Goal: Check status: Check status

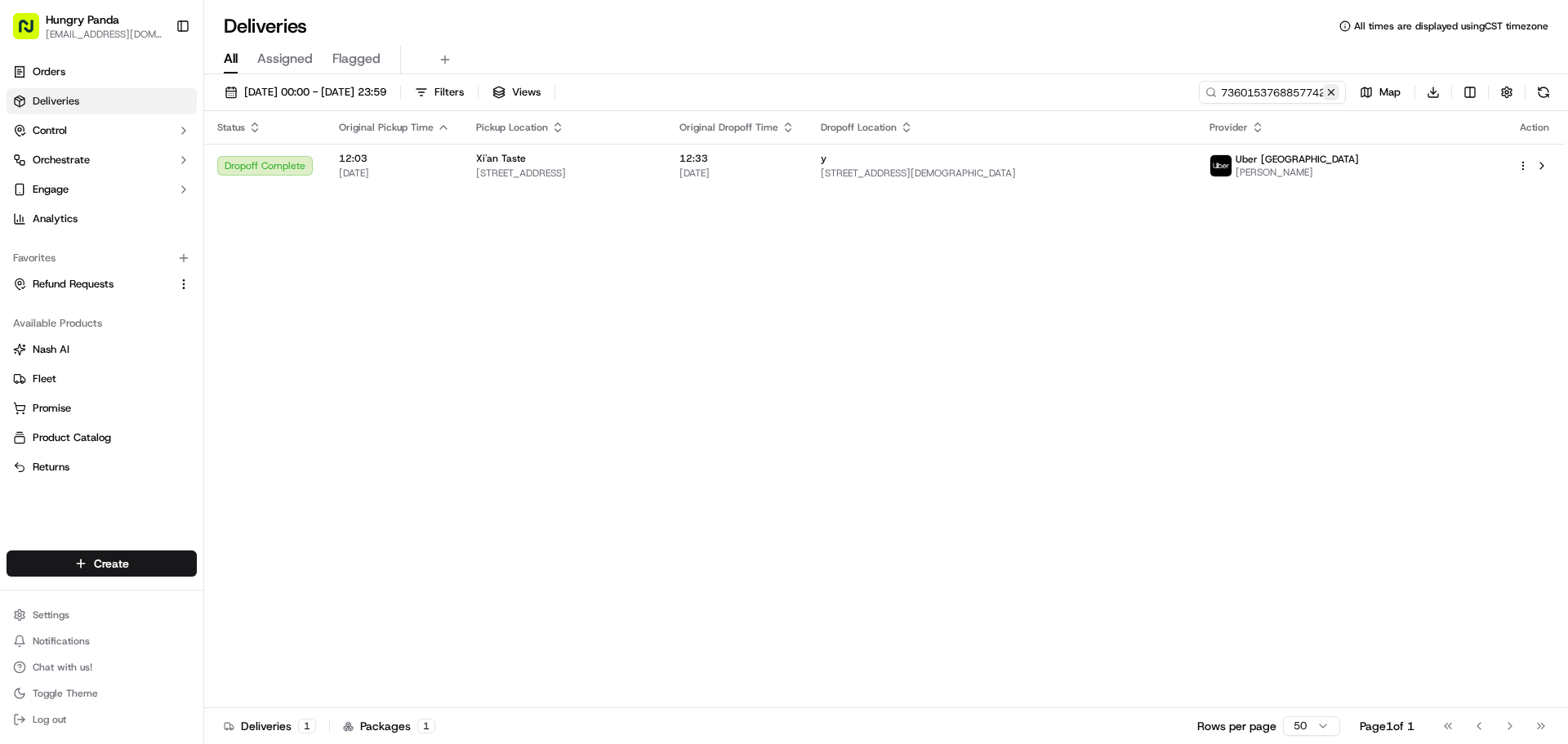
click at [1332, 92] on button at bounding box center [1331, 92] width 17 height 17
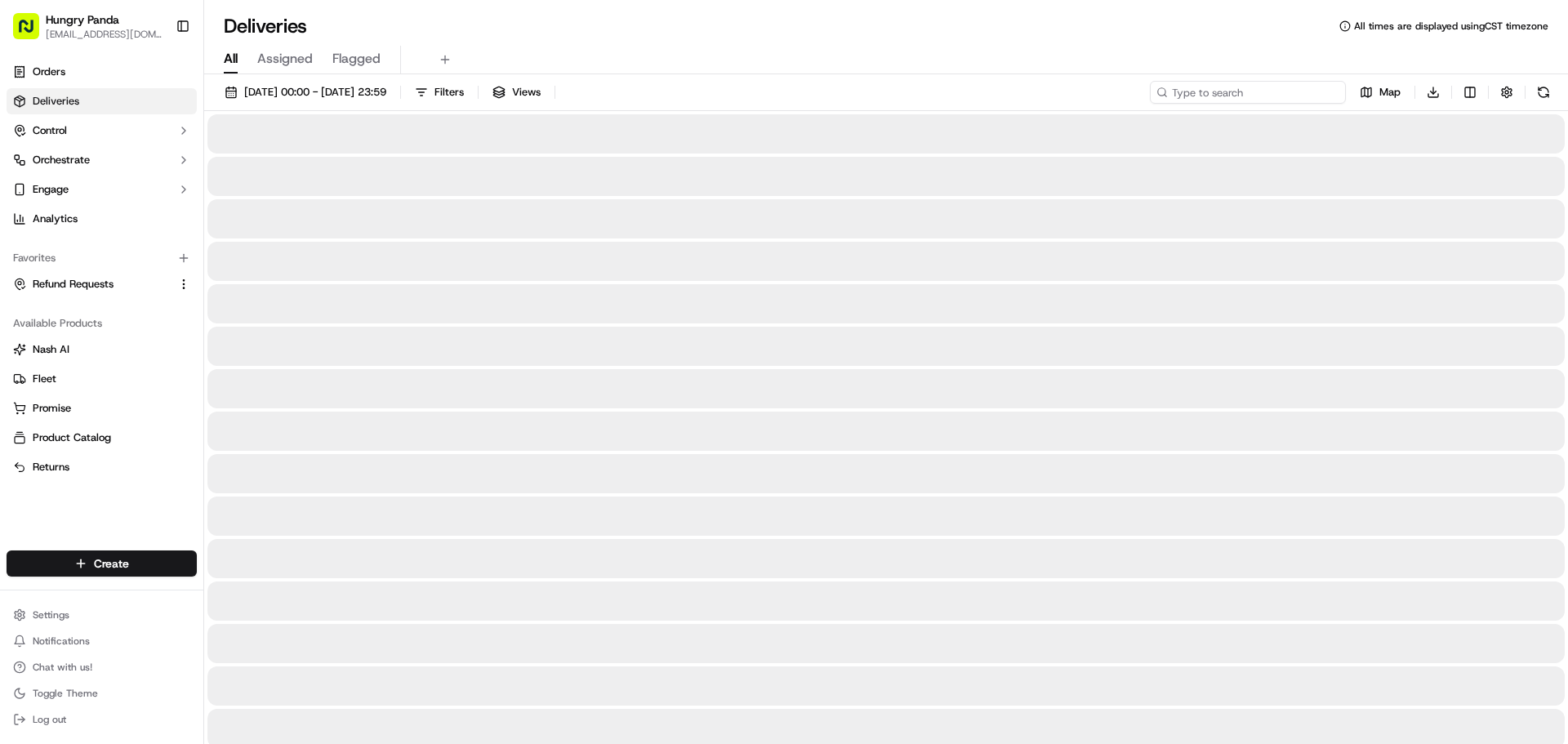
click at [1250, 97] on input at bounding box center [1248, 92] width 196 height 23
paste input "6382103568355742851179"
type input "6382103568355742851179"
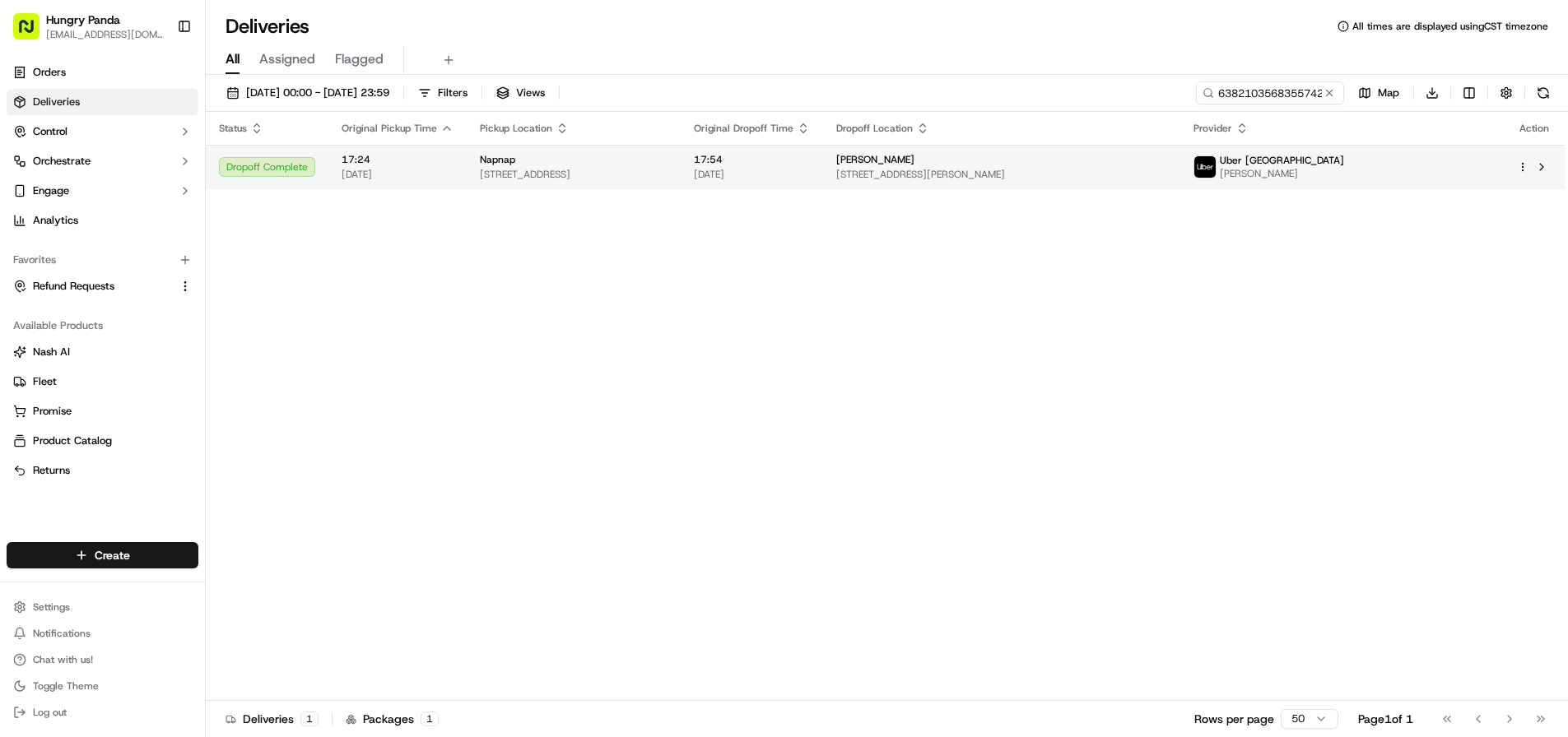
click at [667, 164] on div "Napnap" at bounding box center [574, 160] width 188 height 13
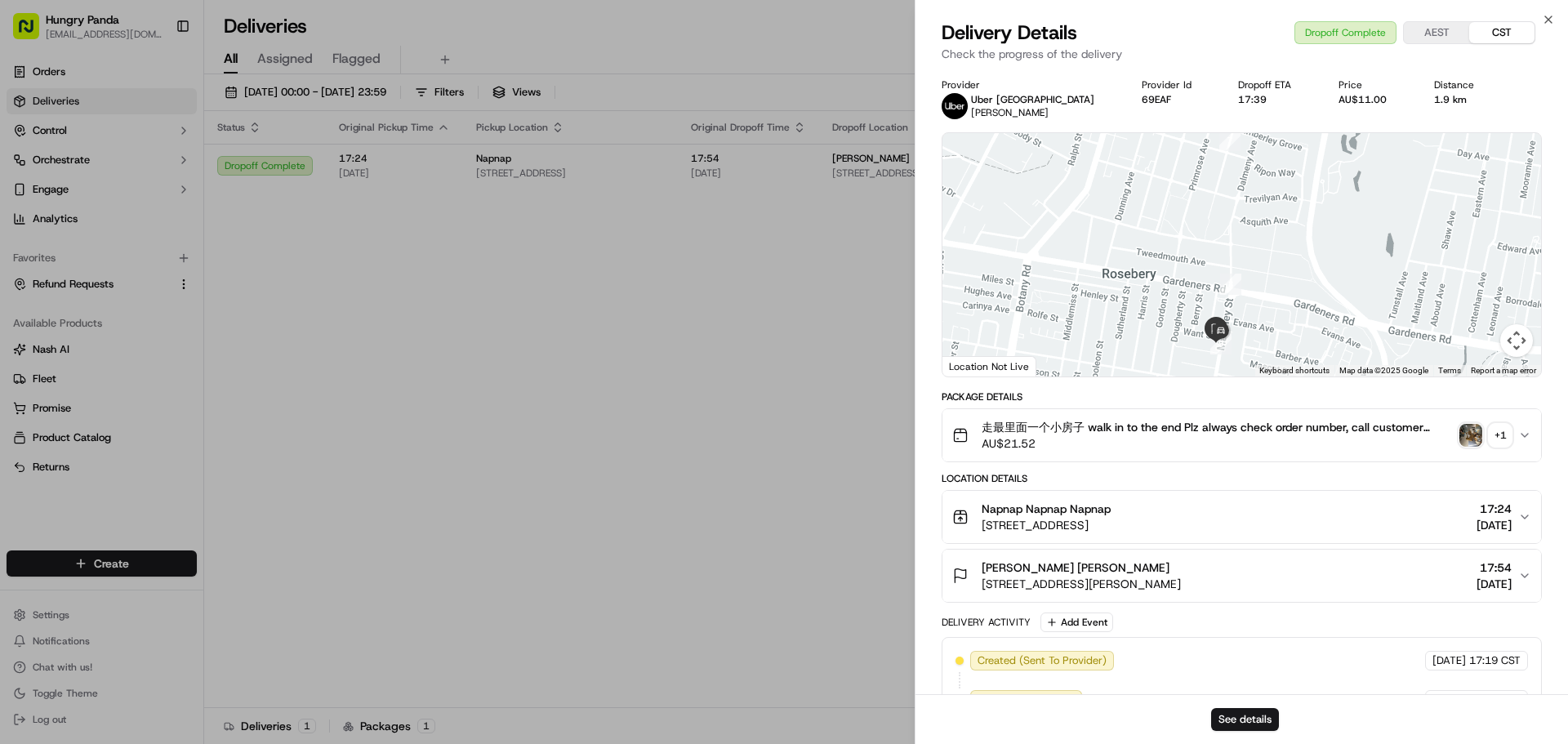
click at [1490, 430] on div "+ 1" at bounding box center [1500, 436] width 23 height 23
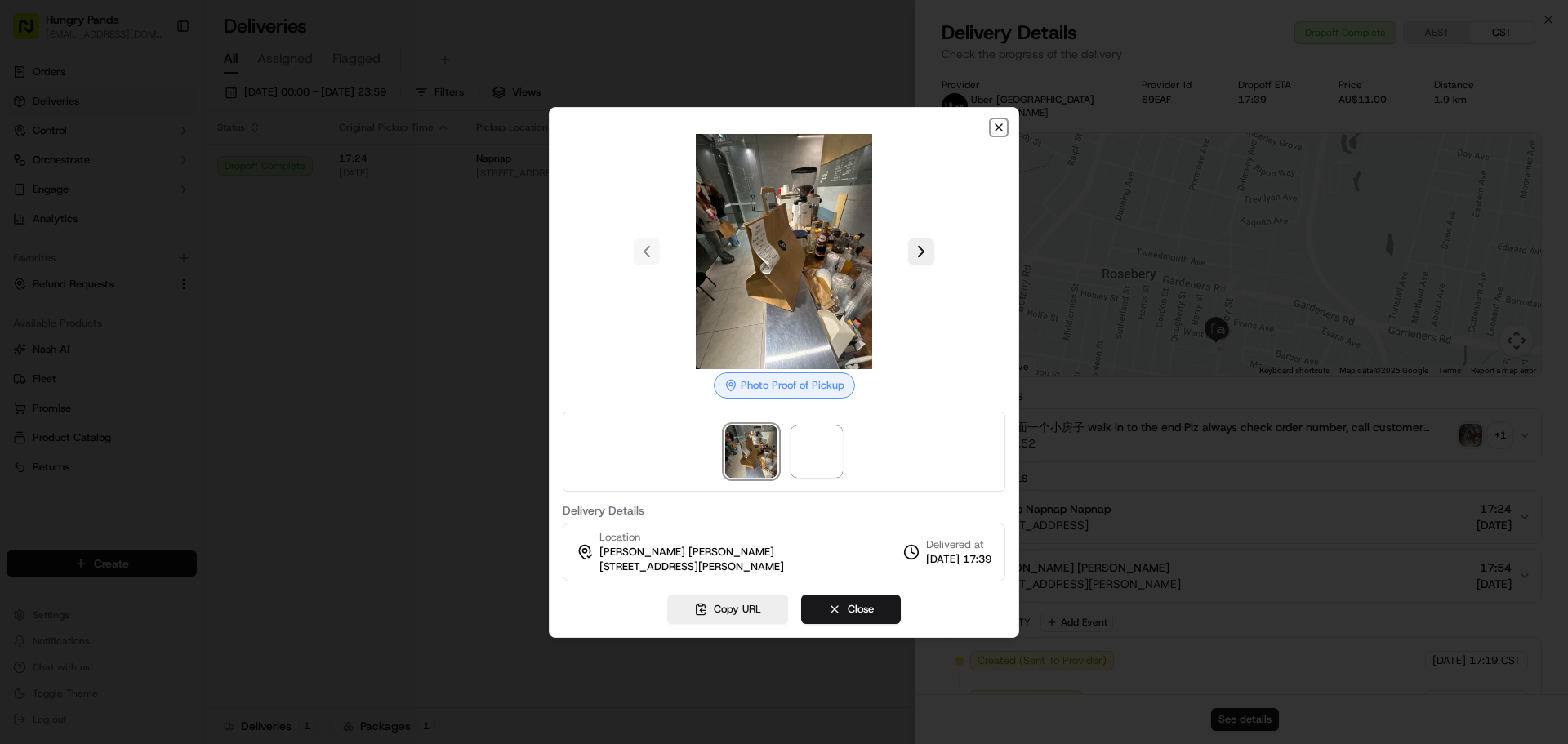
click at [1001, 129] on icon "button" at bounding box center [998, 127] width 13 height 13
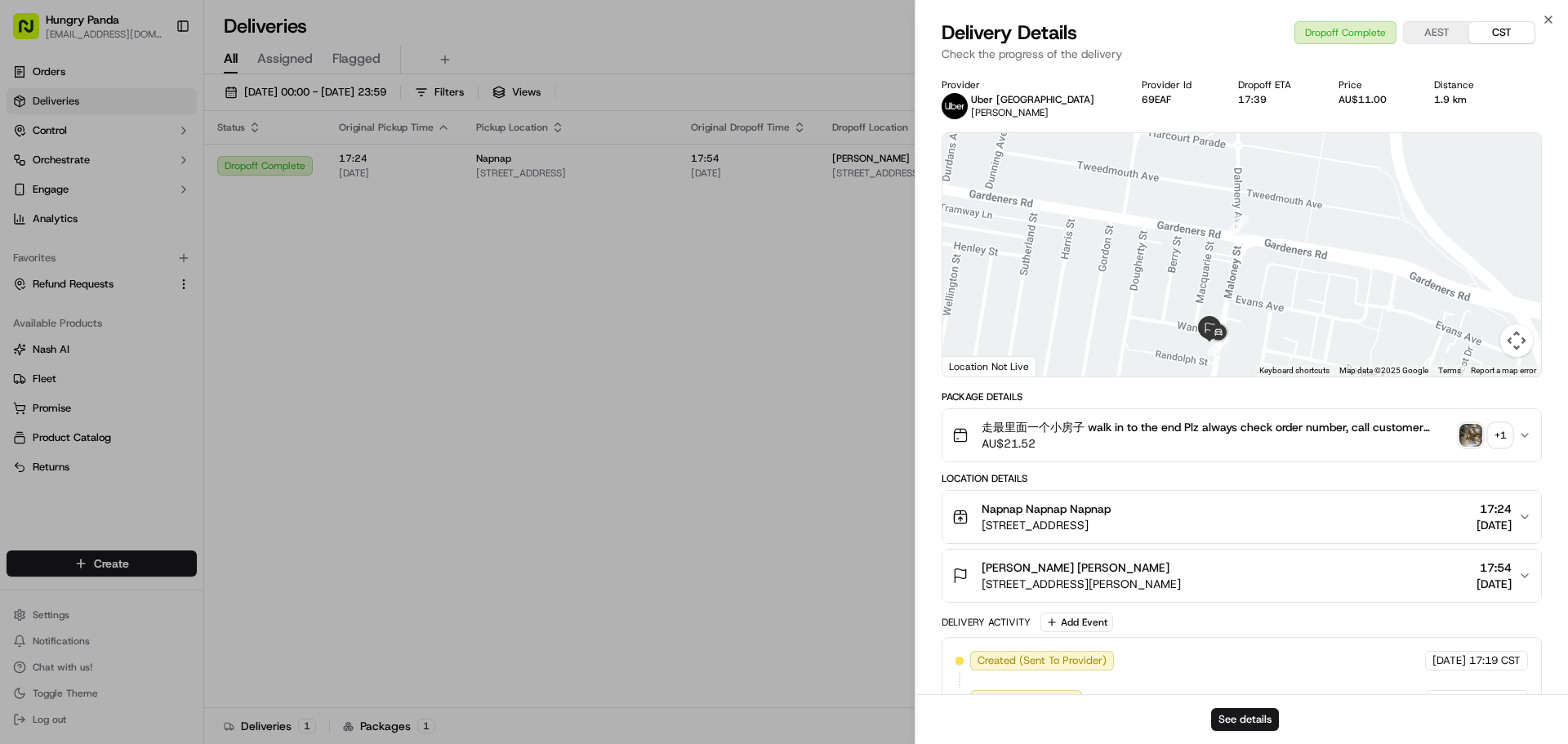
click at [1466, 429] on img "button" at bounding box center [1471, 436] width 23 height 23
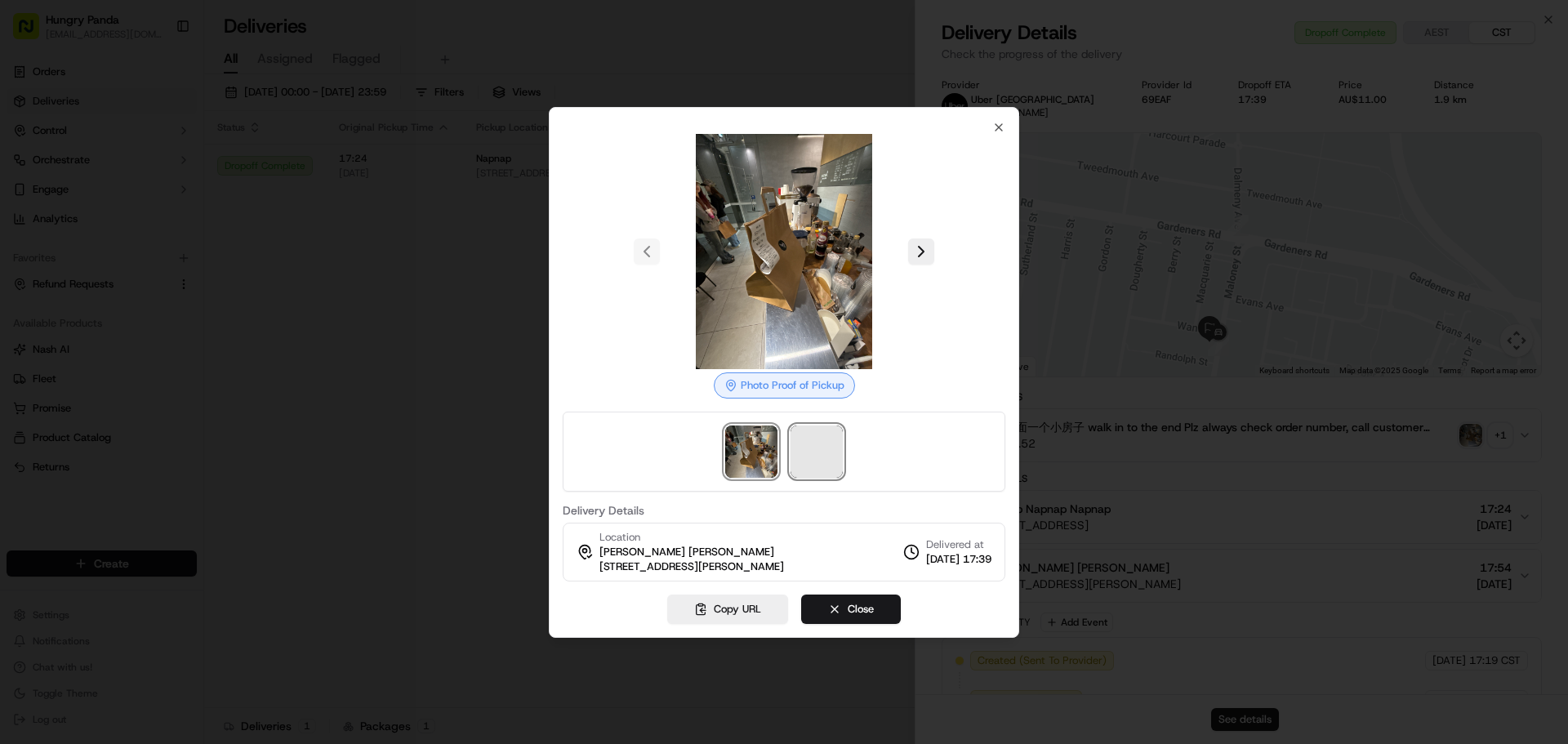
click at [823, 454] on span at bounding box center [816, 451] width 52 height 52
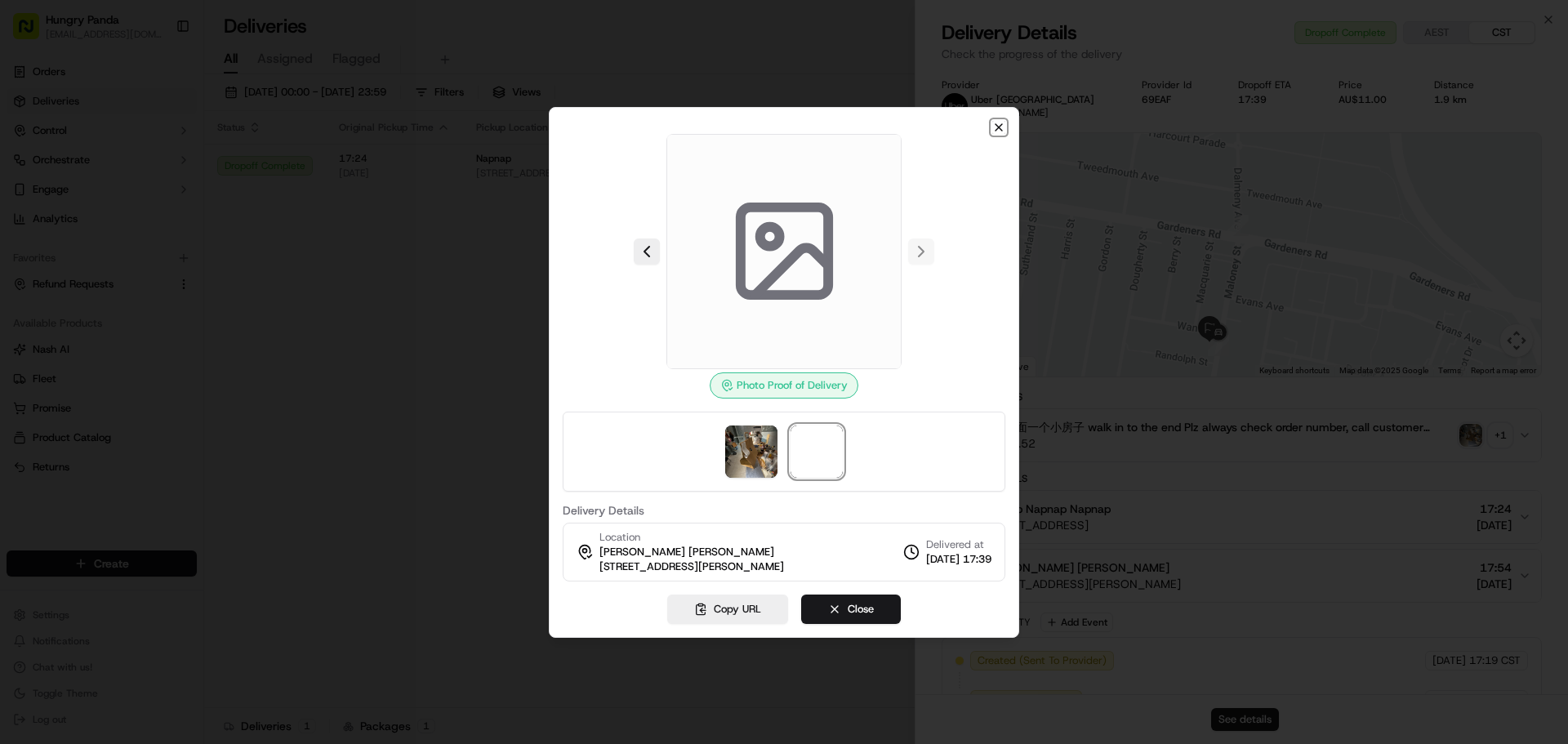
click at [1002, 128] on icon "button" at bounding box center [998, 127] width 13 height 13
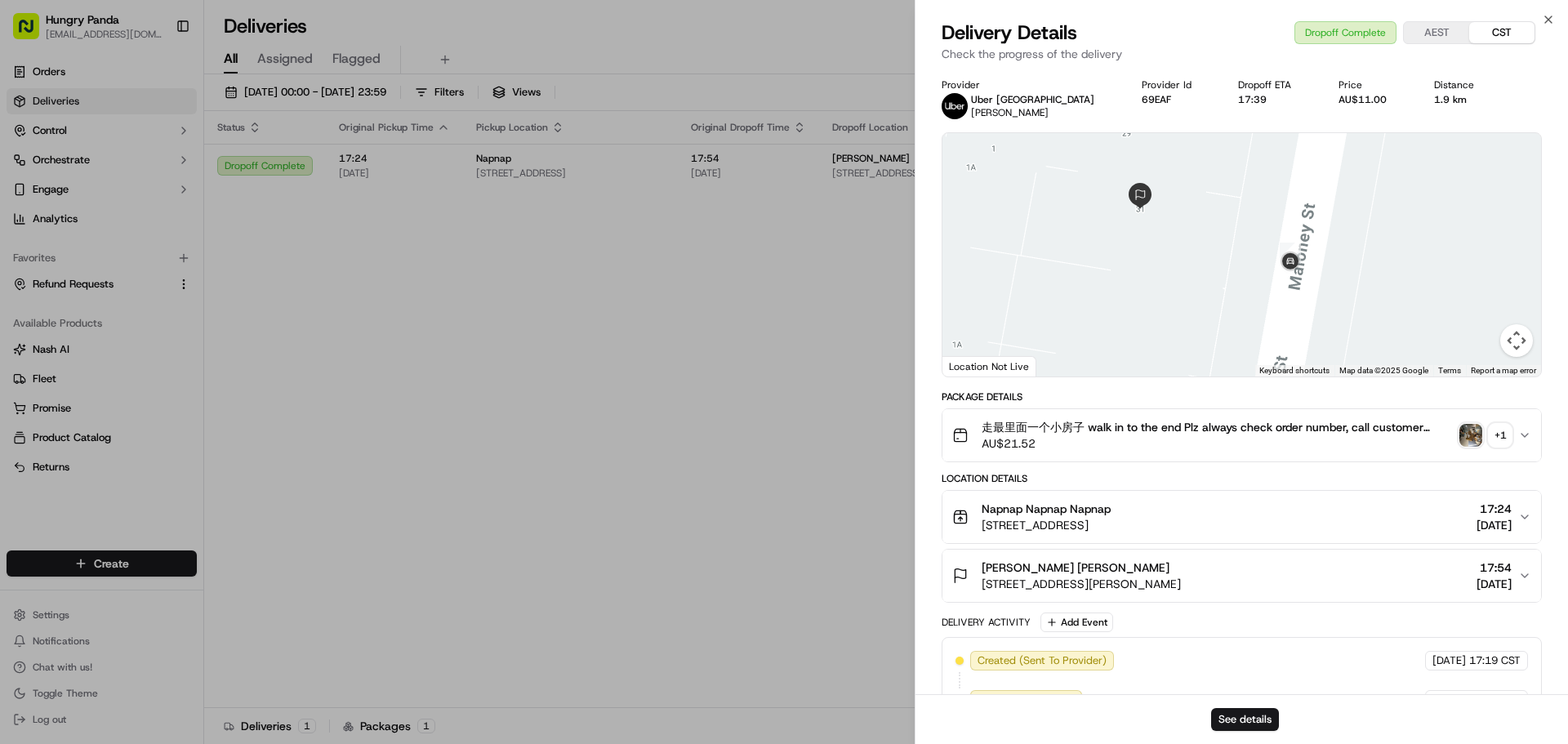
click at [1495, 434] on div "+ 1" at bounding box center [1500, 436] width 23 height 23
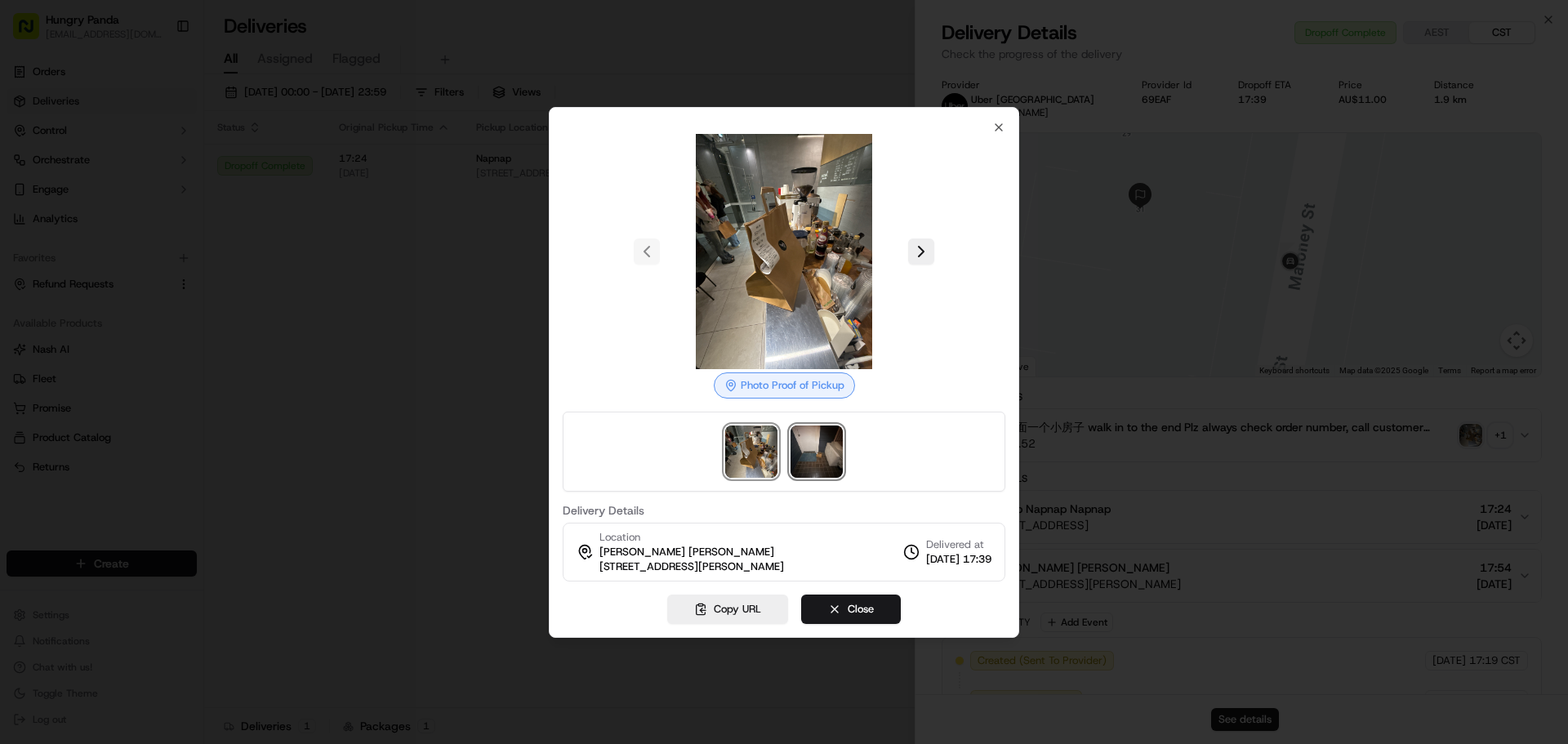
click at [820, 451] on img at bounding box center [816, 451] width 52 height 52
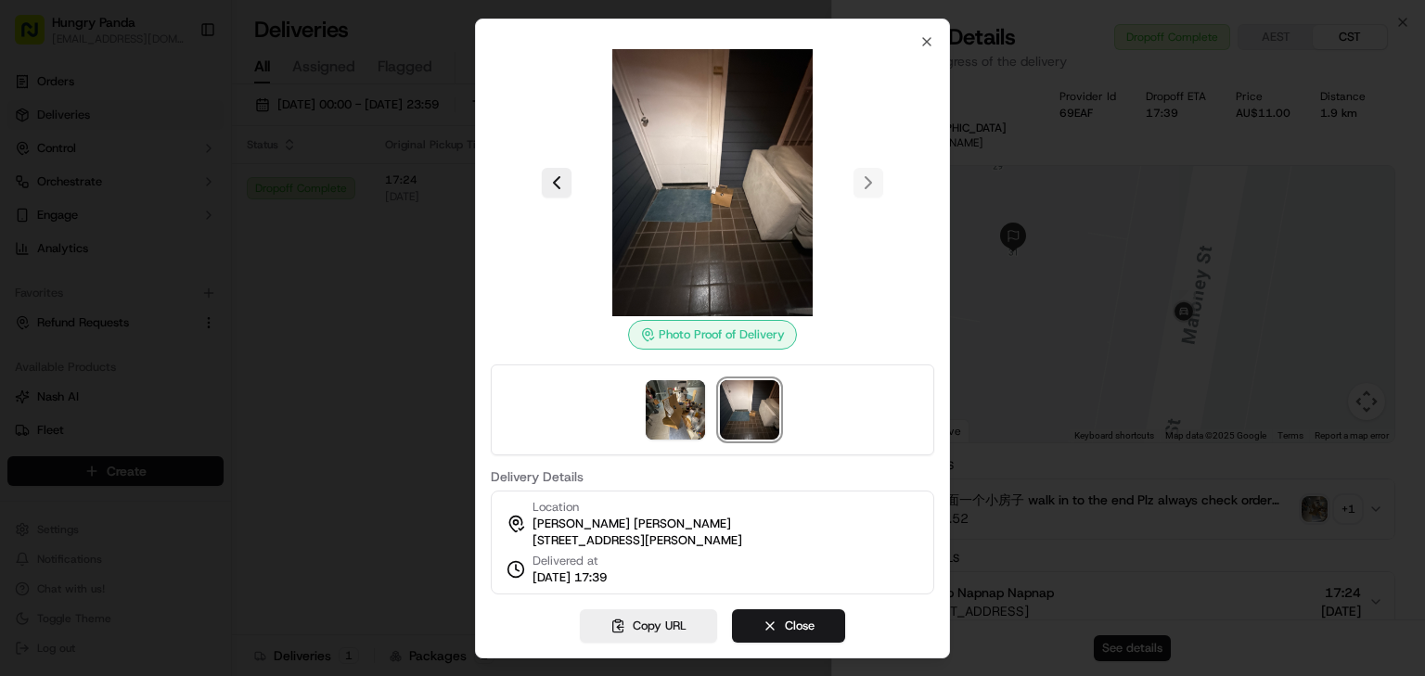
drag, startPoint x: 1760, startPoint y: 2, endPoint x: 1072, endPoint y: 348, distance: 770.5
click at [1072, 348] on div at bounding box center [712, 338] width 1425 height 676
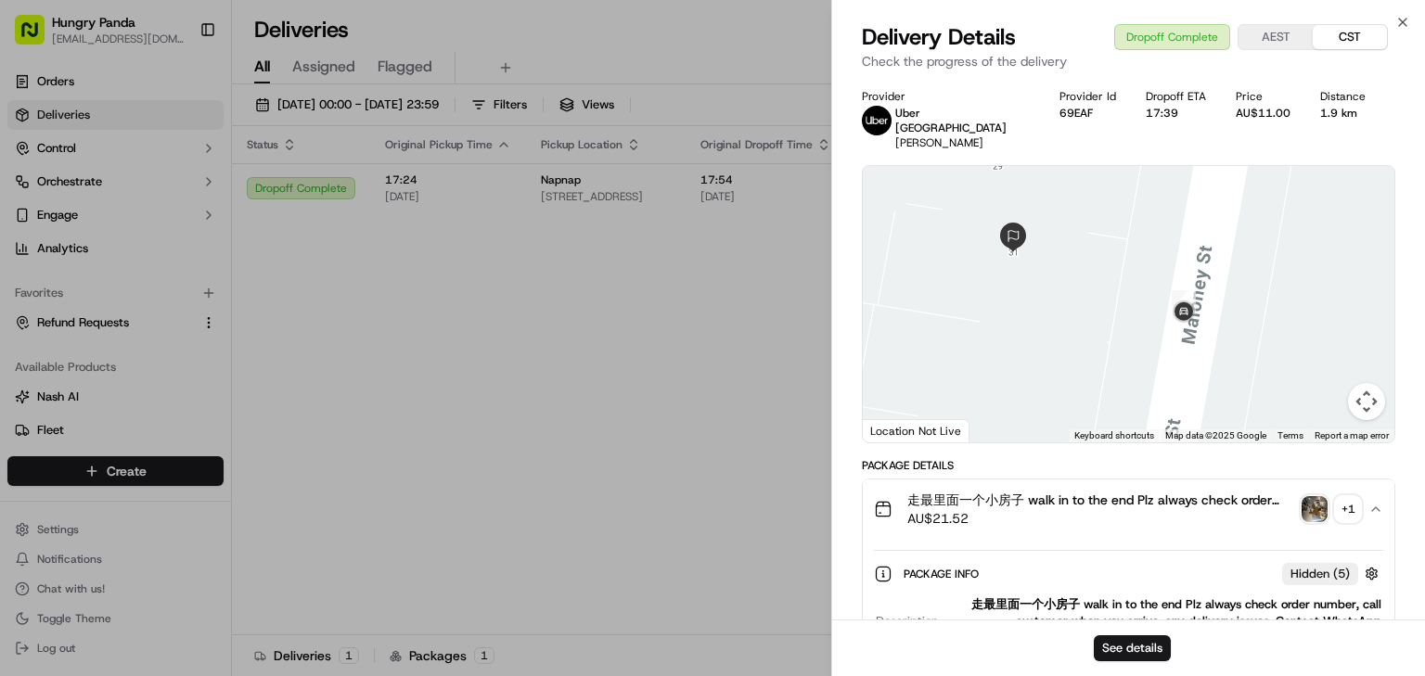
click at [1345, 496] on div "+ 1" at bounding box center [1348, 509] width 26 height 26
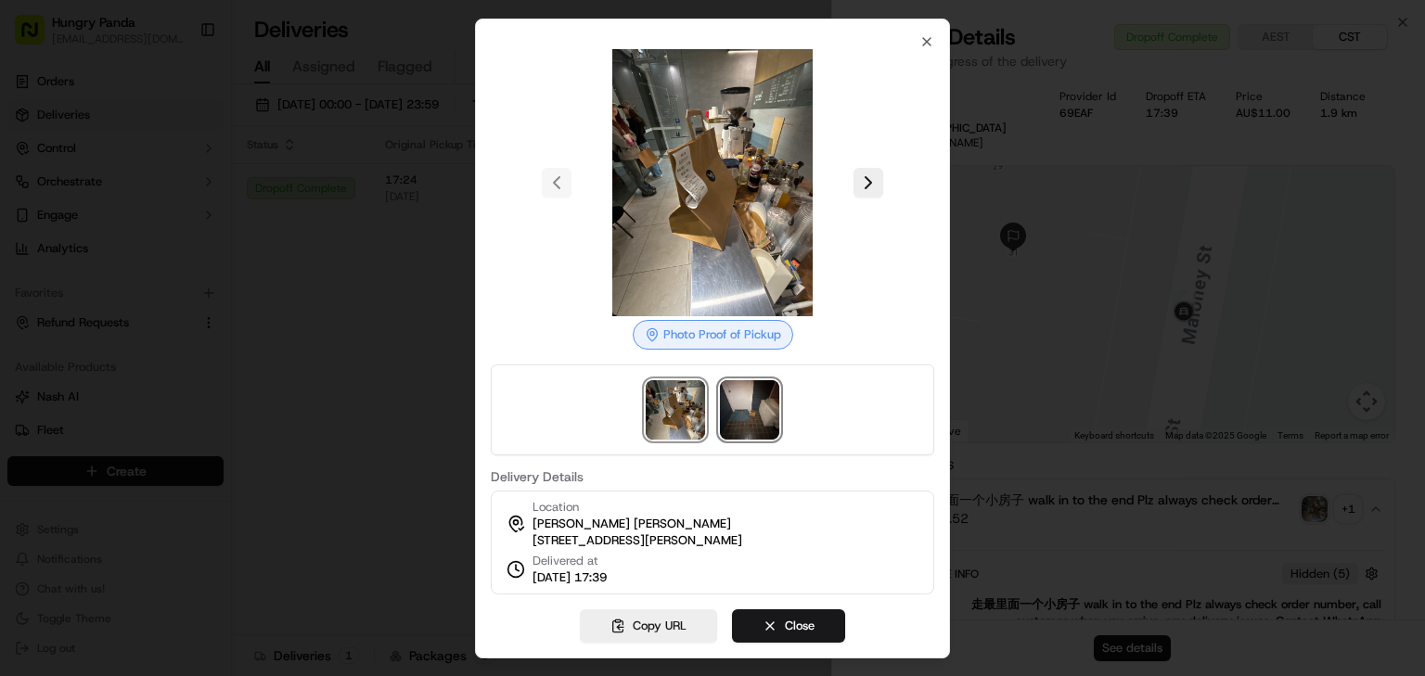
click at [757, 401] on img at bounding box center [749, 409] width 59 height 59
click at [1079, 408] on div at bounding box center [712, 338] width 1425 height 676
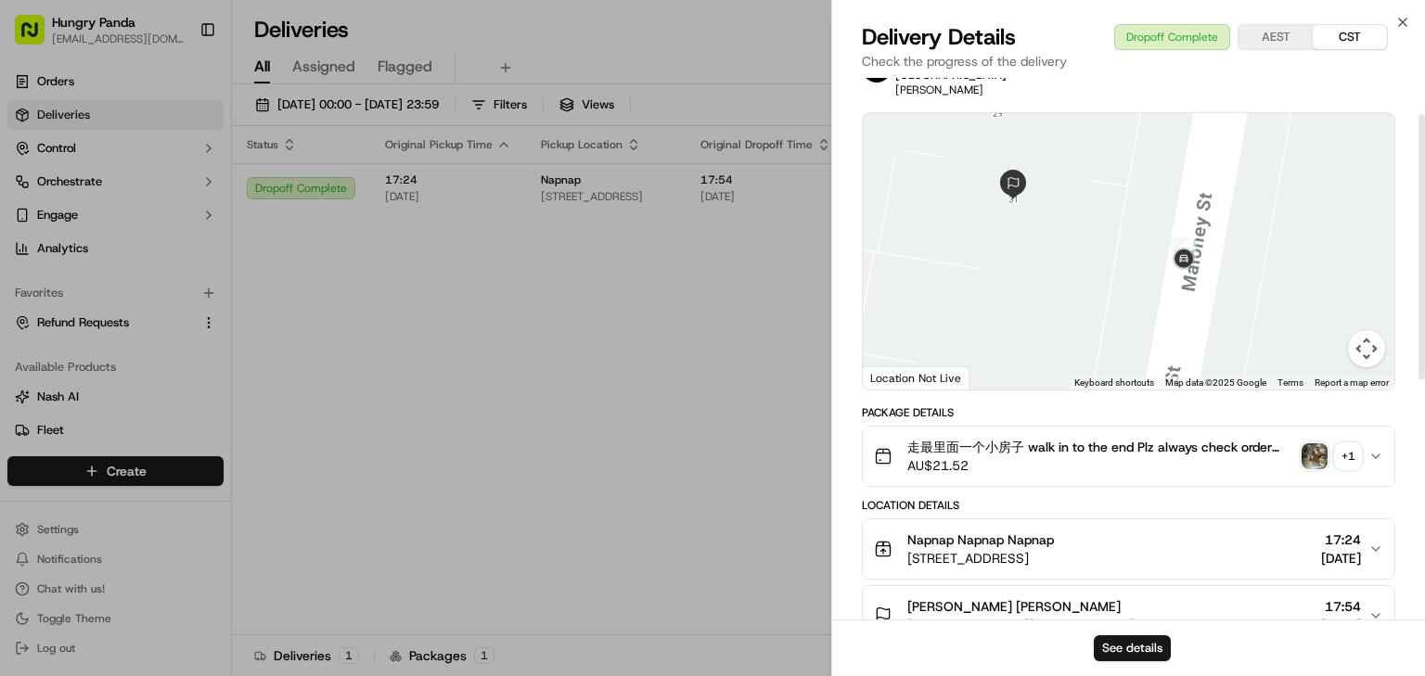
scroll to position [74, 0]
